Goal: Information Seeking & Learning: Learn about a topic

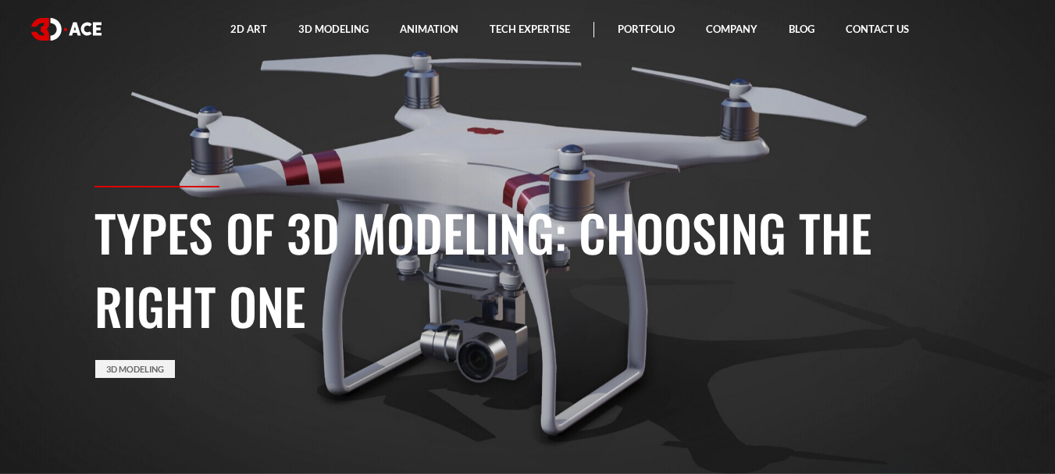
drag, startPoint x: 985, startPoint y: 5, endPoint x: 599, endPoint y: 85, distance: 394.0
click at [599, 85] on section "Types of 3D Modeling: Choosing the Right One 3D Modeling" at bounding box center [527, 237] width 1055 height 474
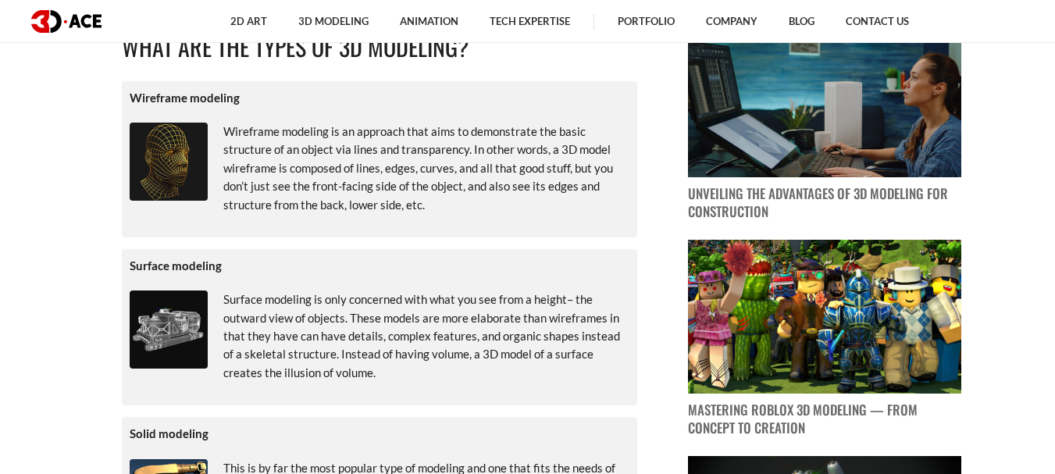
scroll to position [762, 0]
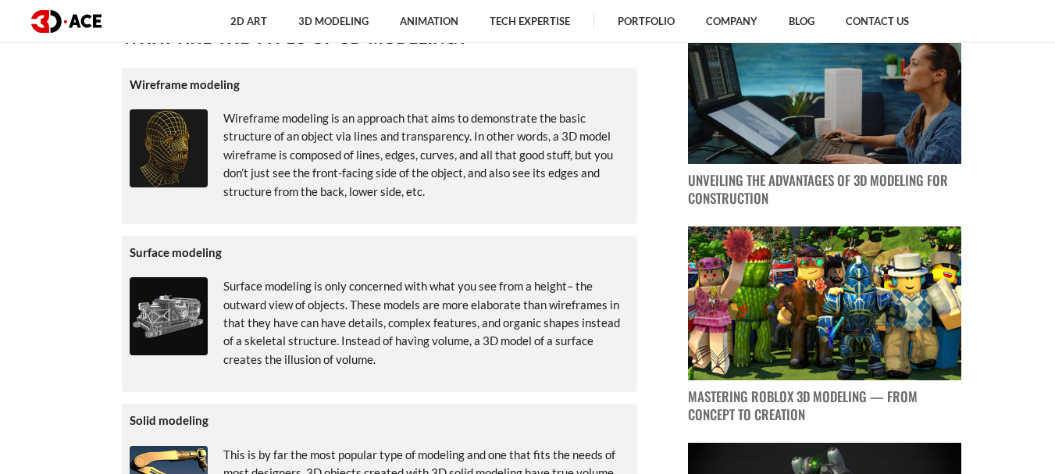
click at [169, 169] on img at bounding box center [169, 148] width 78 height 78
click at [168, 169] on img at bounding box center [169, 148] width 78 height 78
click at [177, 119] on img at bounding box center [169, 148] width 78 height 78
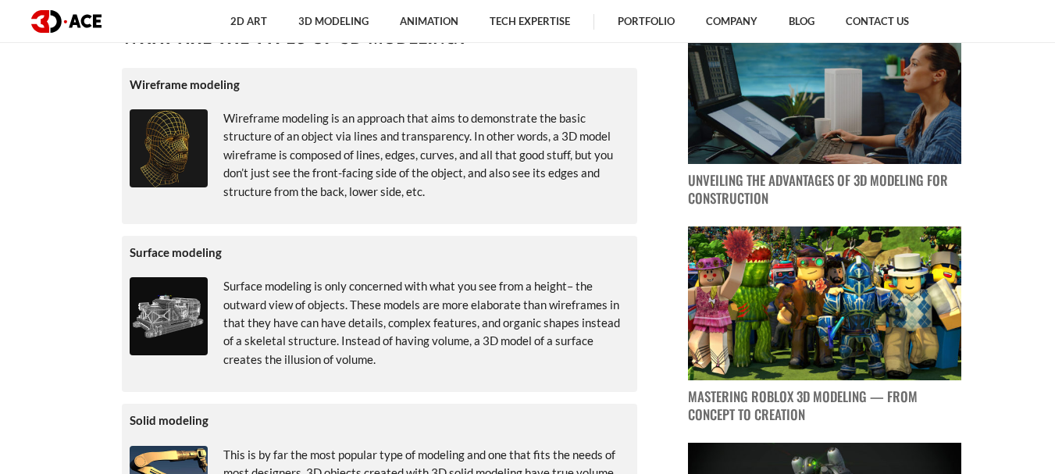
click at [176, 87] on p "Wireframe modeling" at bounding box center [380, 85] width 500 height 18
click at [172, 141] on img at bounding box center [169, 148] width 78 height 78
